Goal: Check status

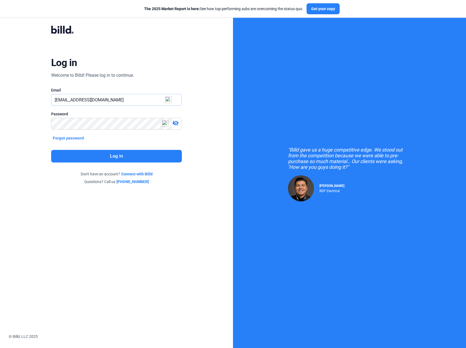
drag, startPoint x: 65, startPoint y: 100, endPoint x: 134, endPoint y: 100, distance: 69.0
click at [134, 100] on input "[EMAIL_ADDRESS][DOMAIN_NAME]" at bounding box center [116, 99] width 130 height 11
type input "[PERSON_NAME][EMAIL_ADDRESS][DOMAIN_NAME]"
click at [119, 157] on button "Log in" at bounding box center [116, 156] width 131 height 13
